Goal: Task Accomplishment & Management: Manage account settings

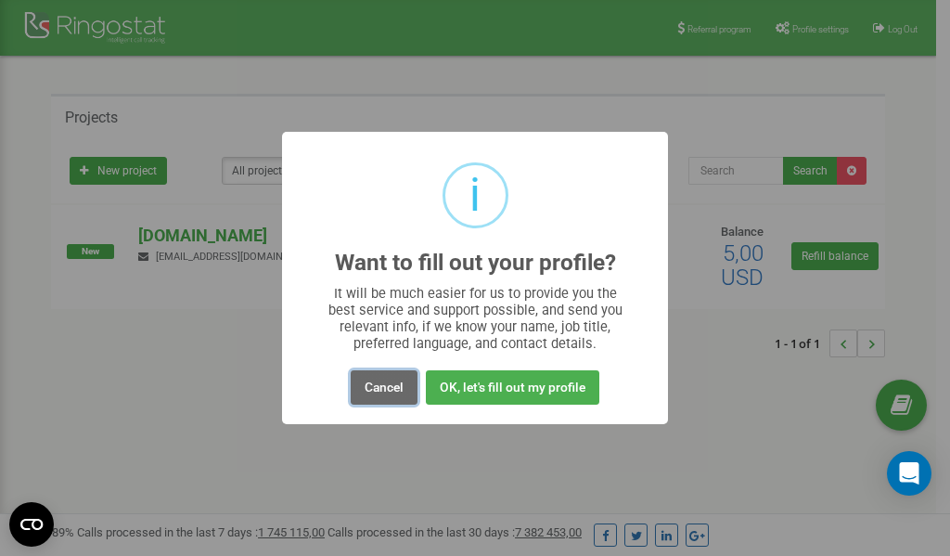
click at [377, 387] on button "Cancel" at bounding box center [384, 387] width 67 height 34
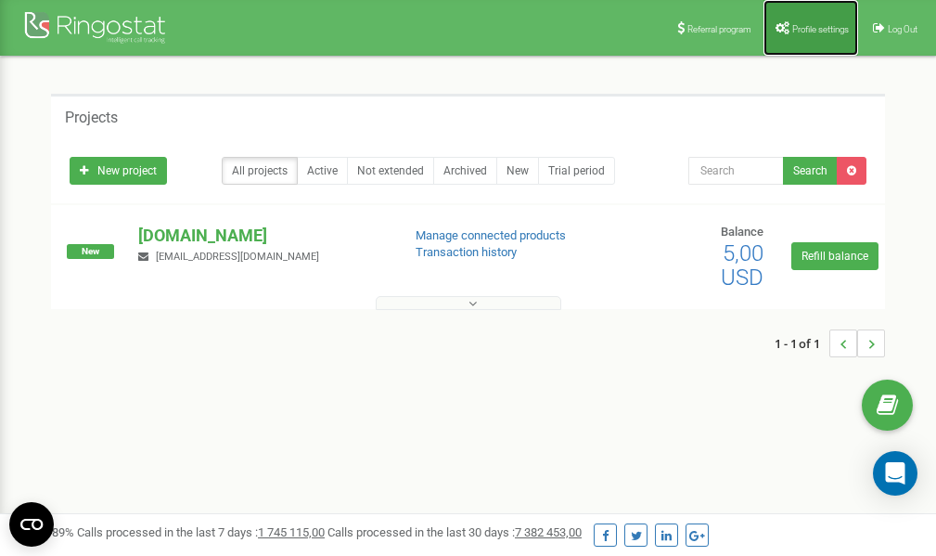
click at [802, 29] on span "Profile settings" at bounding box center [820, 29] width 57 height 10
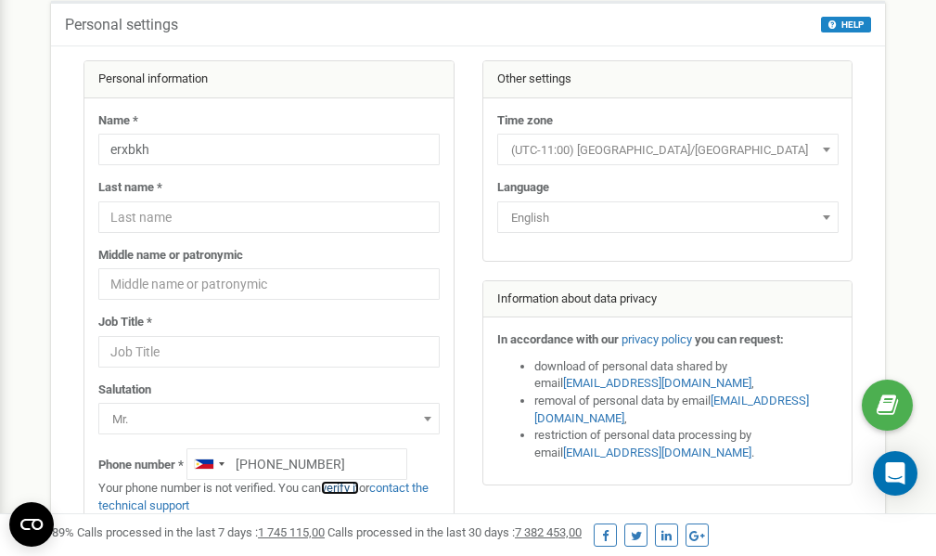
click at [352, 487] on link "verify it" at bounding box center [340, 488] width 38 height 14
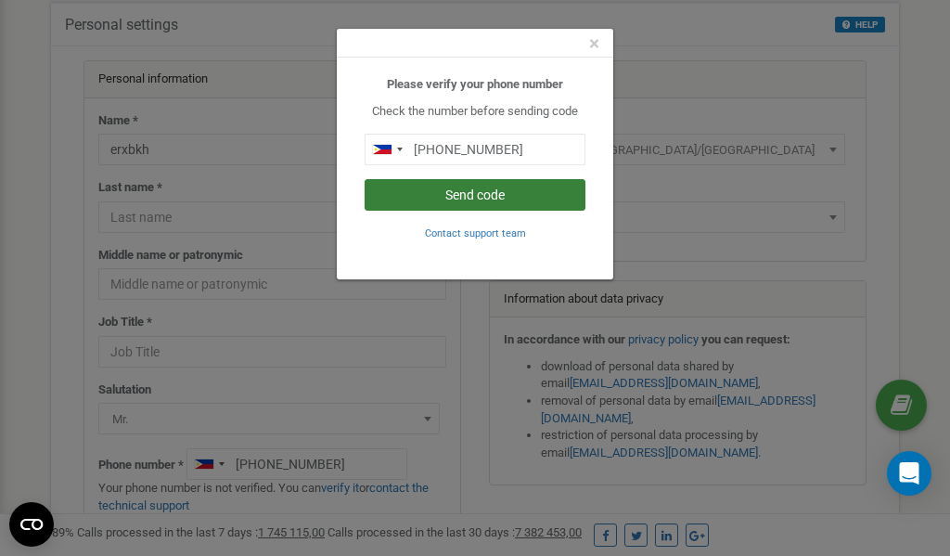
click at [526, 196] on button "Send code" at bounding box center [475, 195] width 221 height 32
